Goal: Check status: Check status

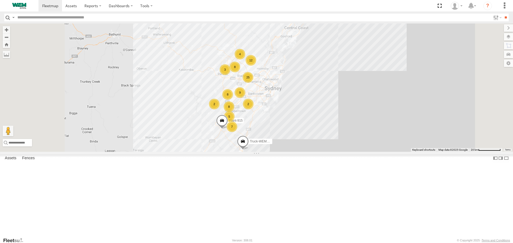
click at [36, 18] on input "text" at bounding box center [253, 18] width 476 height 8
type input "******"
click at [503, 14] on input "**" at bounding box center [506, 18] width 6 height 8
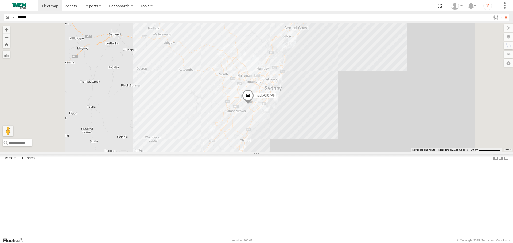
click at [0, 0] on span at bounding box center [0, 0] width 0 height 0
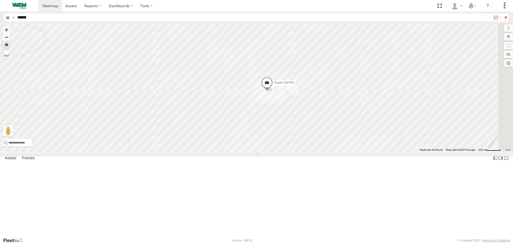
drag, startPoint x: 342, startPoint y: 125, endPoint x: 298, endPoint y: 146, distance: 48.9
click at [300, 145] on div "Truck-CI67PH" at bounding box center [256, 88] width 513 height 128
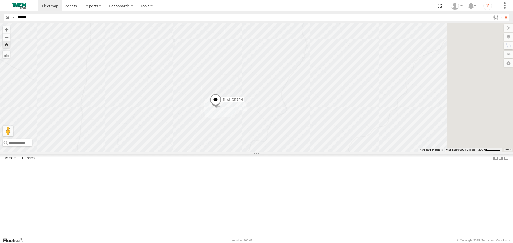
drag, startPoint x: 321, startPoint y: 125, endPoint x: 292, endPoint y: 95, distance: 41.4
click at [293, 95] on div "Truck-CI67PH" at bounding box center [256, 88] width 513 height 128
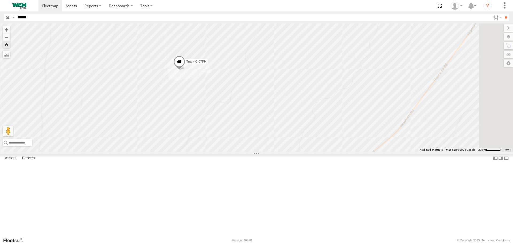
drag, startPoint x: 309, startPoint y: 135, endPoint x: 304, endPoint y: 129, distance: 7.4
click at [305, 130] on div "Truck-CI67PH" at bounding box center [256, 88] width 513 height 128
drag, startPoint x: 328, startPoint y: 160, endPoint x: 270, endPoint y: 113, distance: 74.8
click at [270, 113] on div "Truck-CI67PH" at bounding box center [256, 88] width 513 height 128
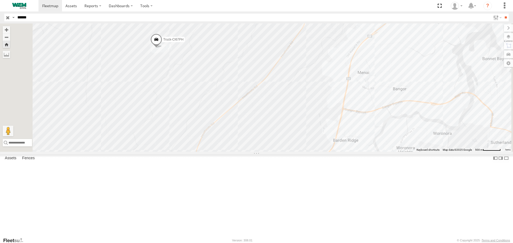
drag, startPoint x: 230, startPoint y: 93, endPoint x: 265, endPoint y: 138, distance: 57.1
click at [265, 138] on div "Truck-CI67PH" at bounding box center [256, 88] width 513 height 128
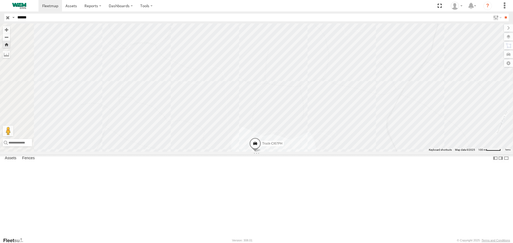
click at [261, 152] on span at bounding box center [255, 145] width 12 height 14
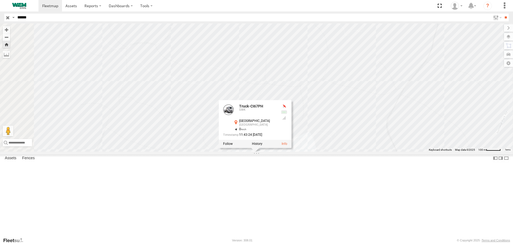
click at [245, 152] on div "Truck-CI67PH Truck-CI67PH SWK [GEOGRAPHIC_DATA] -34.00731 , 150.94795 0 11:43:2…" at bounding box center [256, 88] width 513 height 128
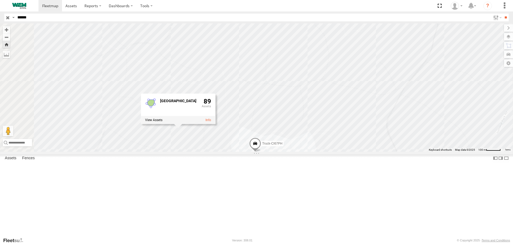
click at [261, 152] on span at bounding box center [255, 145] width 12 height 14
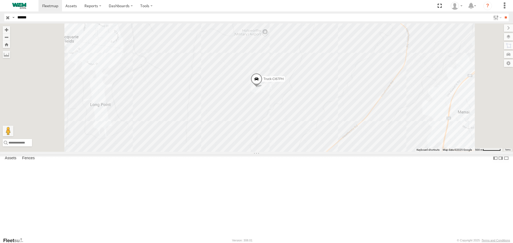
click at [0, 0] on span at bounding box center [0, 0] width 0 height 0
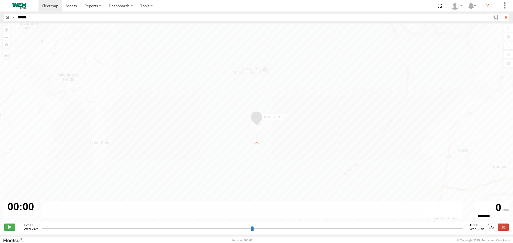
type input "**********"
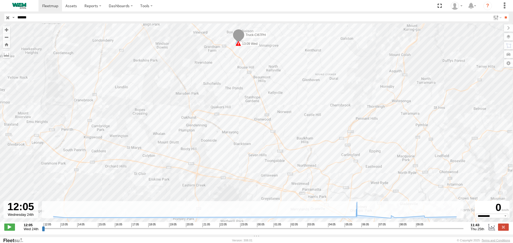
drag, startPoint x: 281, startPoint y: 131, endPoint x: 261, endPoint y: 63, distance: 70.9
click at [261, 73] on div "Truck-CI67PH 12:18 Wed 12:21 Wed 12:30 Wed 12:30 Wed 13:09 Wed 14:32 Wed 14:39 …" at bounding box center [256, 126] width 513 height 204
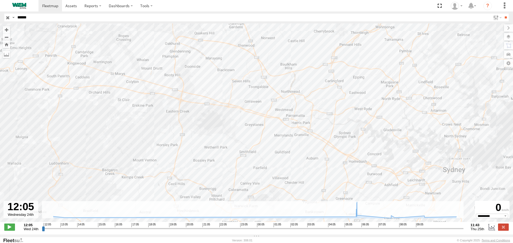
drag, startPoint x: 248, startPoint y: 127, endPoint x: 237, endPoint y: 67, distance: 61.4
click at [235, 65] on div "Truck-CI67PH 12:18 Wed 12:21 Wed 12:30 Wed 12:30 Wed 13:09 Wed 14:32 Wed 14:39 …" at bounding box center [256, 126] width 513 height 204
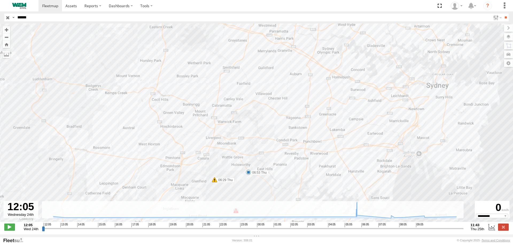
drag, startPoint x: 242, startPoint y: 126, endPoint x: 214, endPoint y: 66, distance: 65.7
click at [214, 67] on div "Truck-CI67PH 12:18 Wed 12:21 Wed 12:30 Wed 12:30 Wed 13:09 Wed 14:32 Wed 14:39 …" at bounding box center [256, 126] width 513 height 204
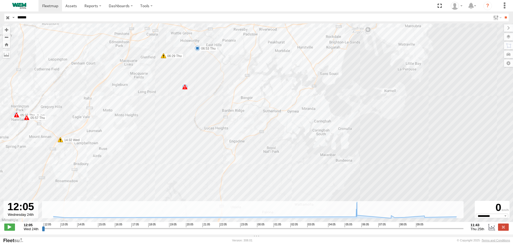
click at [184, 89] on div "5" at bounding box center [184, 86] width 5 height 5
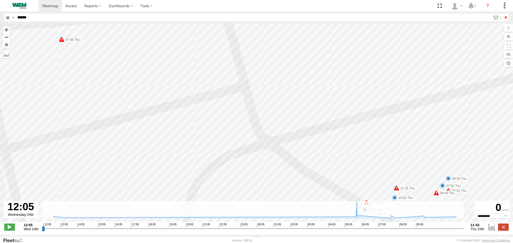
drag, startPoint x: 290, startPoint y: 134, endPoint x: 217, endPoint y: 53, distance: 108.9
click at [217, 53] on div "Truck-CI67PH 12:18 Wed 12:21 Wed 12:30 Wed 12:30 Wed 13:09 Wed 14:32 Wed 14:39 …" at bounding box center [256, 126] width 513 height 204
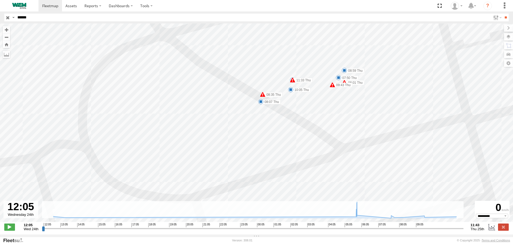
drag, startPoint x: 243, startPoint y: 113, endPoint x: 192, endPoint y: 132, distance: 54.9
click at [192, 132] on div "Truck-CI67PH 12:18 Wed 12:21 Wed 12:30 Wed 12:30 Wed 13:09 Wed 14:32 Wed 14:39 …" at bounding box center [256, 126] width 513 height 204
click at [507, 34] on label at bounding box center [508, 36] width 9 height 7
click at [0, 0] on label at bounding box center [0, 0] width 0 height 0
click at [0, 0] on span "Satellite" at bounding box center [0, 0] width 0 height 0
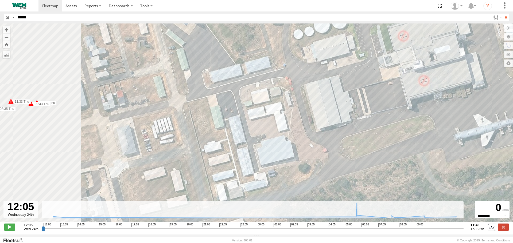
drag, startPoint x: 192, startPoint y: 106, endPoint x: 339, endPoint y: 159, distance: 156.2
click at [339, 160] on div "Truck-CI67PH 12:18 Wed 12:21 Wed 12:30 Wed 12:30 Wed 13:09 Wed 14:32 Wed 14:39 …" at bounding box center [256, 126] width 513 height 204
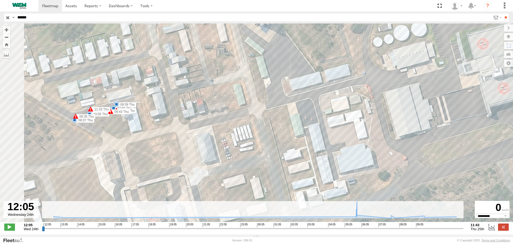
drag, startPoint x: 207, startPoint y: 122, endPoint x: 280, endPoint y: 106, distance: 75.5
click at [278, 106] on div "Truck-CI67PH 12:18 Wed 12:21 Wed 12:30 Wed 12:30 Wed 13:09 Wed 14:32 Wed 14:39 …" at bounding box center [256, 126] width 513 height 204
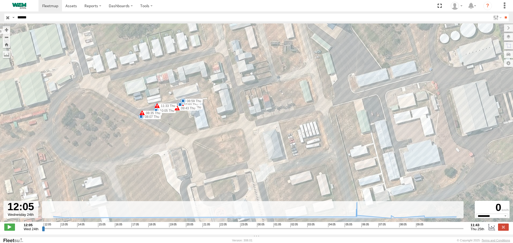
drag, startPoint x: 209, startPoint y: 122, endPoint x: 286, endPoint y: 107, distance: 78.9
click at [285, 108] on div "Truck-CI67PH 12:18 Wed 12:21 Wed 12:30 Wed 12:30 Wed 13:09 Wed 14:32 Wed 14:39 …" at bounding box center [256, 126] width 513 height 204
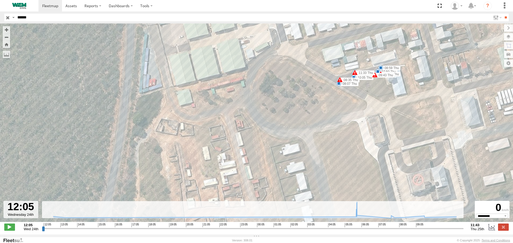
drag, startPoint x: 258, startPoint y: 116, endPoint x: 242, endPoint y: 137, distance: 26.1
click at [243, 136] on div "Truck-CI67PH 12:18 Wed 12:21 Wed 12:30 Wed 12:30 Wed 13:09 Wed 14:32 Wed 14:39 …" at bounding box center [256, 126] width 513 height 204
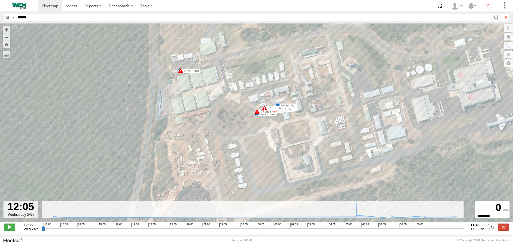
drag, startPoint x: 277, startPoint y: 118, endPoint x: 243, endPoint y: 104, distance: 35.7
click at [243, 104] on div "Truck-CI67PH 12:18 Wed 12:21 Wed 12:30 Wed 12:30 Wed 13:09 Wed 14:32 Wed 14:39 …" at bounding box center [256, 126] width 513 height 204
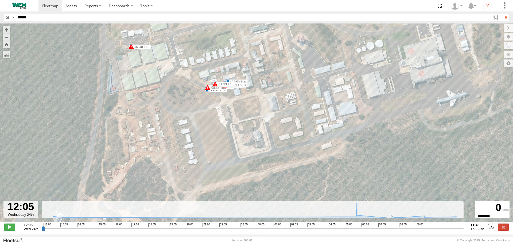
drag, startPoint x: 268, startPoint y: 133, endPoint x: 253, endPoint y: 97, distance: 38.4
click at [254, 100] on div "Truck-CI67PH 12:18 Wed 12:21 Wed 12:30 Wed 12:30 Wed 13:09 Wed 14:32 Wed 14:39 …" at bounding box center [256, 126] width 513 height 204
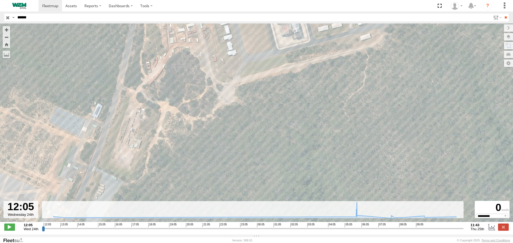
drag, startPoint x: 161, startPoint y: 112, endPoint x: 233, endPoint y: 66, distance: 85.5
click at [232, 66] on div "Truck-CI67PH 12:18 Wed 12:21 Wed 12:30 Wed 12:30 Wed 13:09 Wed 14:32 Wed 14:39 …" at bounding box center [256, 126] width 513 height 204
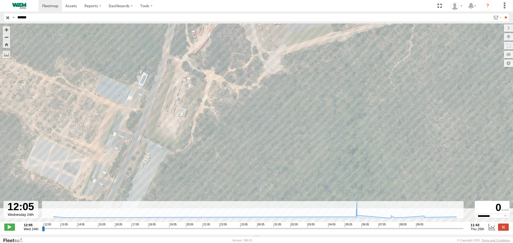
drag, startPoint x: 184, startPoint y: 90, endPoint x: 210, endPoint y: 57, distance: 42.0
click at [210, 57] on div "Truck-CI67PH 12:18 Wed 12:21 Wed 12:30 Wed 12:30 Wed 13:09 Wed 14:32 Wed 14:39 …" at bounding box center [256, 126] width 513 height 204
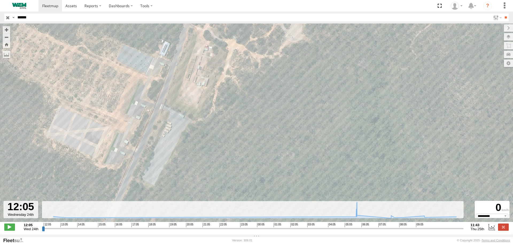
drag, startPoint x: 220, startPoint y: 66, endPoint x: 150, endPoint y: 150, distance: 109.6
click at [152, 148] on div "Truck-CI67PH 12:18 Wed 12:21 Wed 12:30 Wed 12:30 Wed 13:09 Wed 14:32 Wed 14:39 …" at bounding box center [256, 126] width 513 height 204
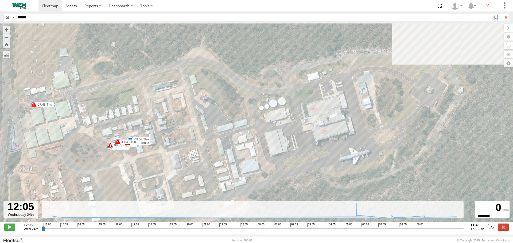
drag, startPoint x: 306, startPoint y: 96, endPoint x: 218, endPoint y: 144, distance: 100.9
click at [226, 145] on div "Truck-CI67PH 12:18 Wed 12:21 Wed 12:30 Wed 12:30 Wed 13:09 Wed 14:32 Wed 14:39 …" at bounding box center [256, 126] width 513 height 204
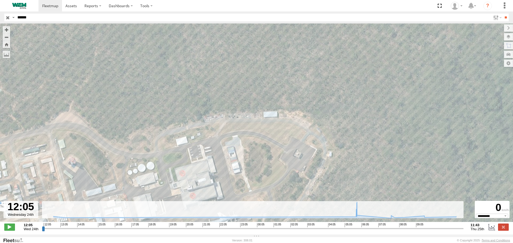
drag, startPoint x: 256, startPoint y: 127, endPoint x: 255, endPoint y: 90, distance: 37.4
click at [254, 92] on div "Truck-CI67PH 12:18 Wed 12:21 Wed 12:30 Wed 12:30 Wed 13:09 Wed 14:32 Wed 14:39 …" at bounding box center [256, 126] width 513 height 204
